Goal: Task Accomplishment & Management: Manage account settings

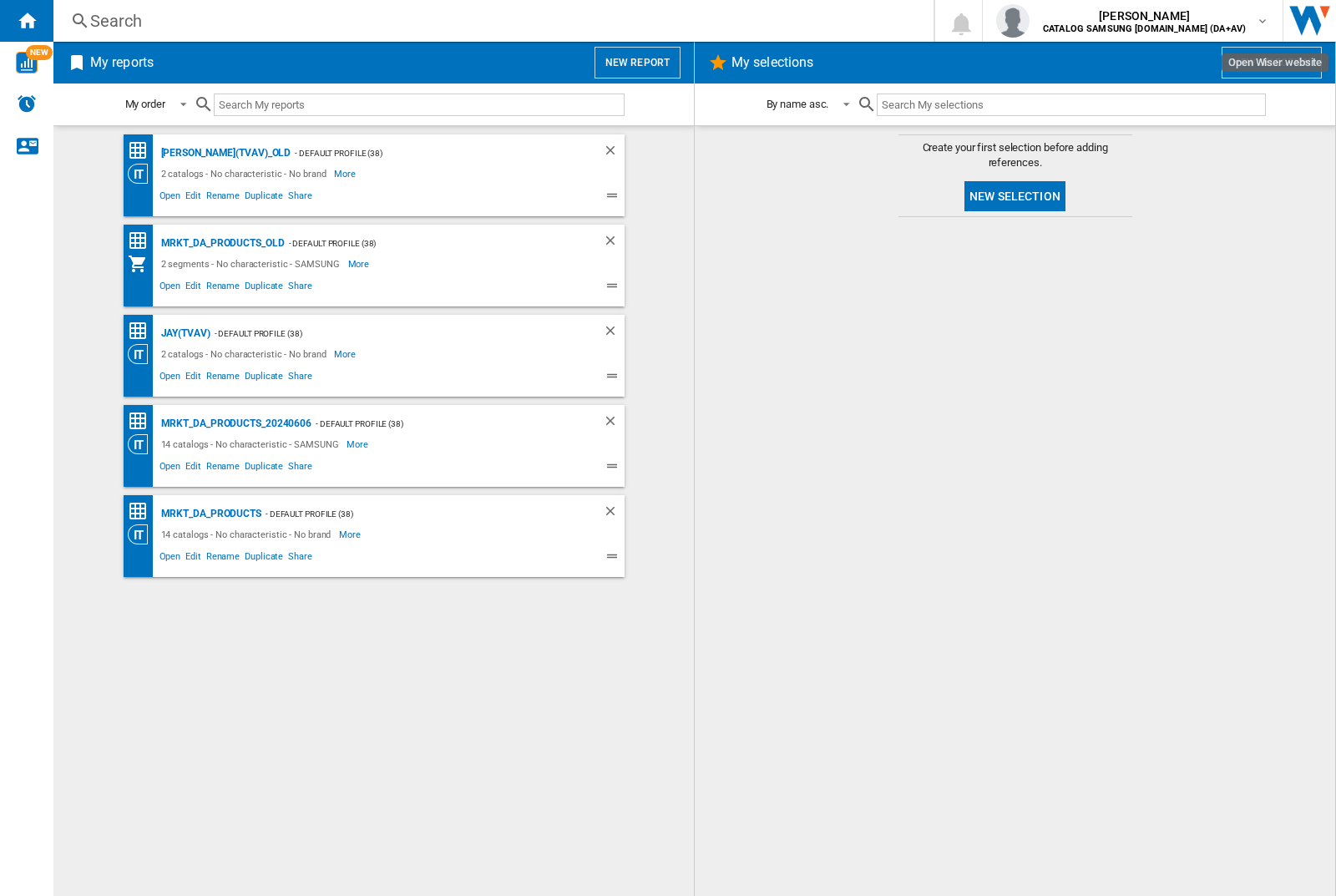
click at [287, 99] on input "text" at bounding box center [420, 104] width 411 height 23
click at [1030, 21] on img "button" at bounding box center [1013, 21] width 33 height 33
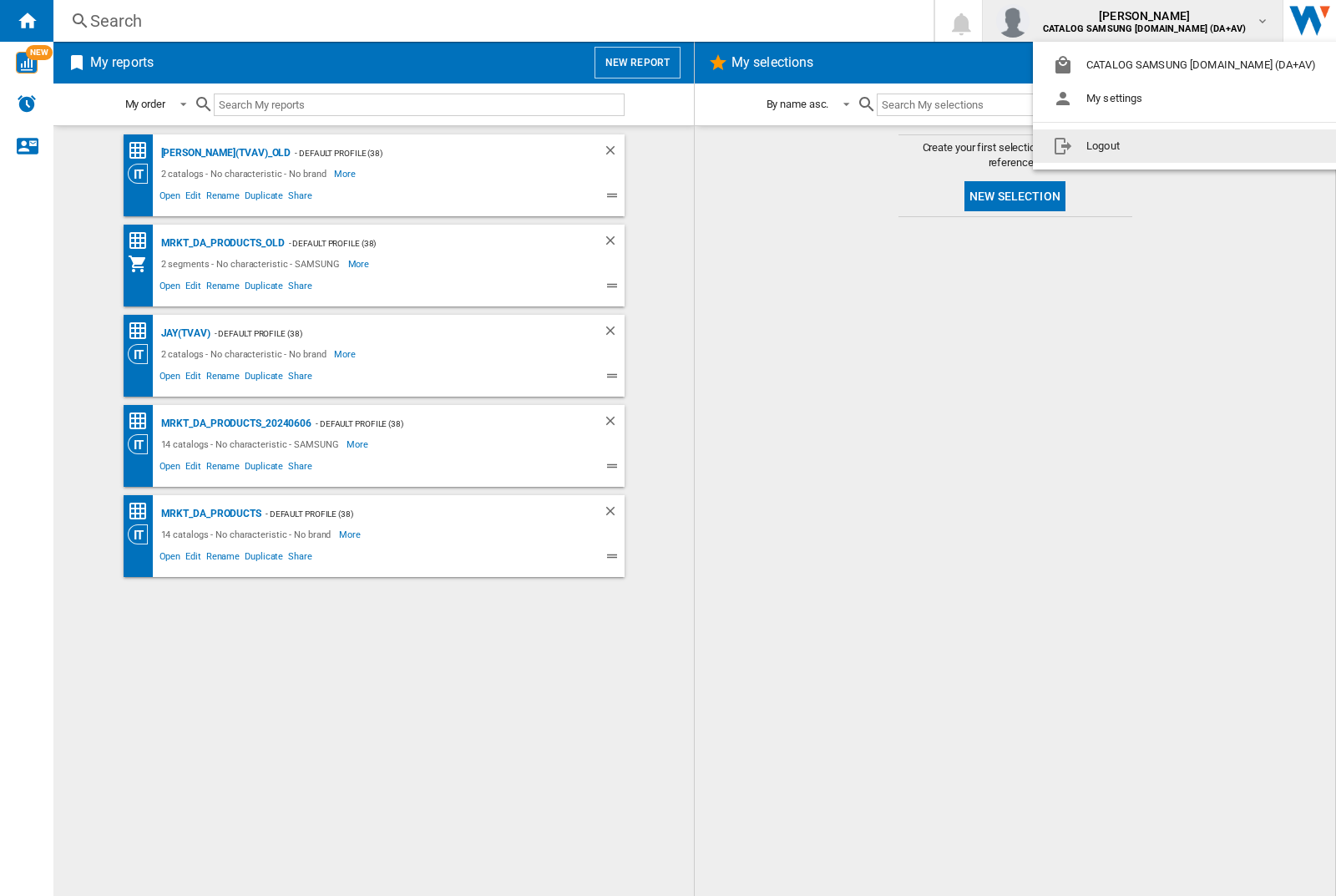
click at [1162, 146] on button "Logout" at bounding box center [1188, 146] width 310 height 33
